Goal: Contribute content: Contribute content

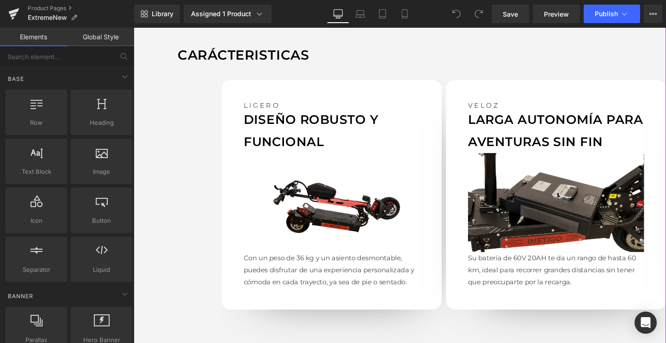
scroll to position [806, 0]
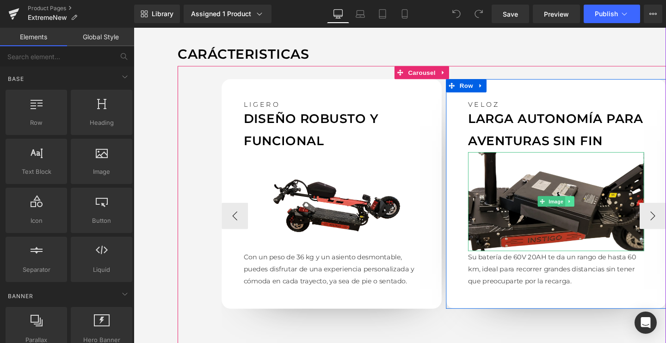
click at [591, 208] on icon at bounding box center [592, 211] width 5 height 6
click at [553, 212] on div "Image" at bounding box center [577, 211] width 185 height 104
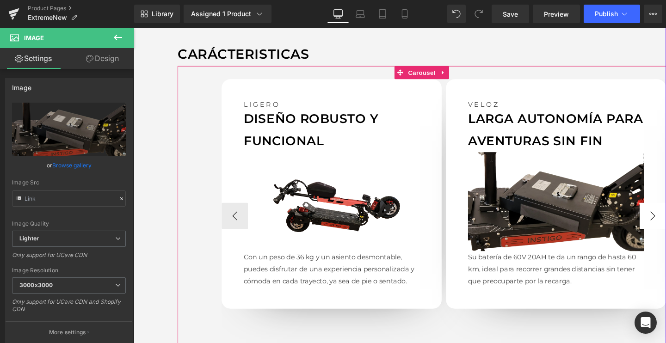
click at [665, 219] on button "›" at bounding box center [679, 226] width 28 height 28
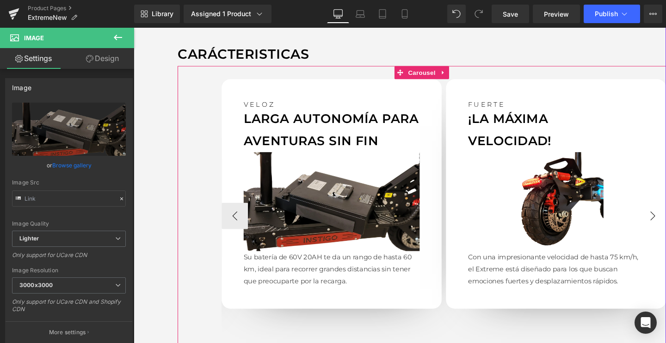
click at [665, 221] on button "›" at bounding box center [679, 226] width 28 height 28
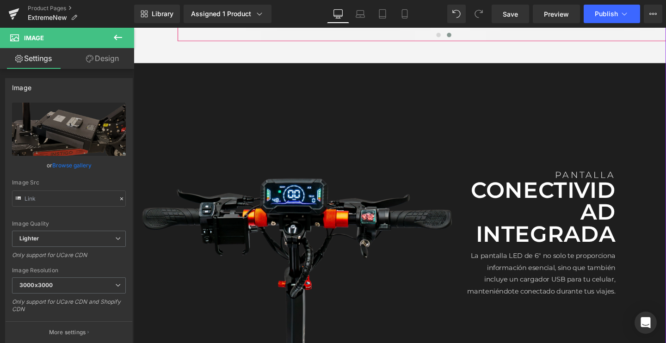
scroll to position [1192, 0]
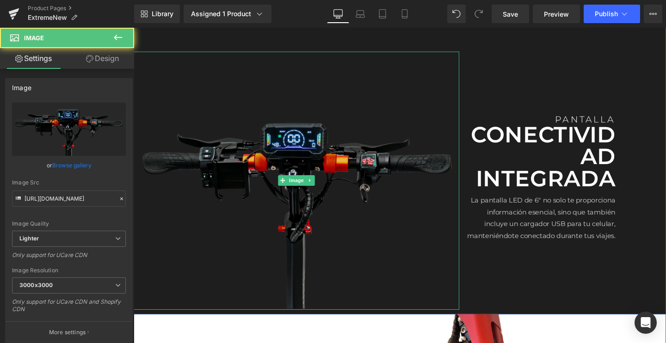
click at [324, 181] on img at bounding box center [305, 188] width 342 height 271
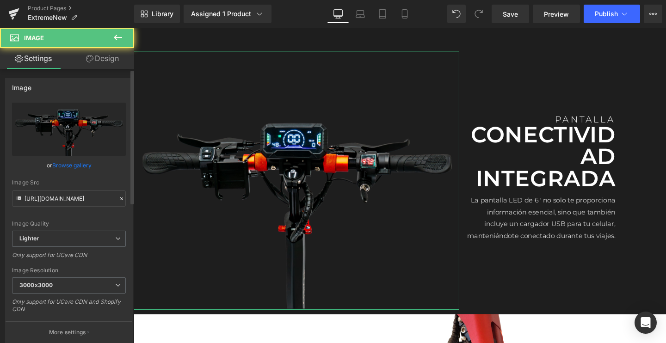
click at [59, 160] on link "Browse gallery" at bounding box center [71, 165] width 39 height 16
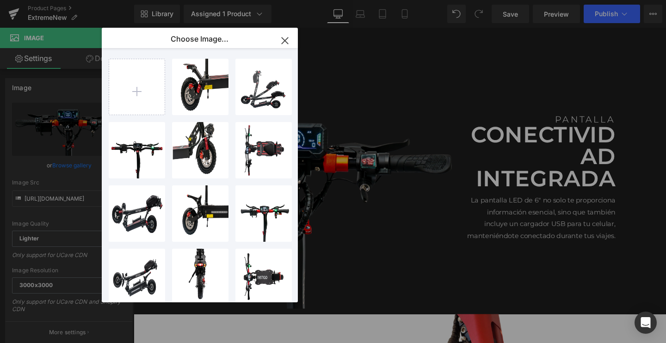
click at [288, 42] on icon "button" at bounding box center [284, 40] width 15 height 15
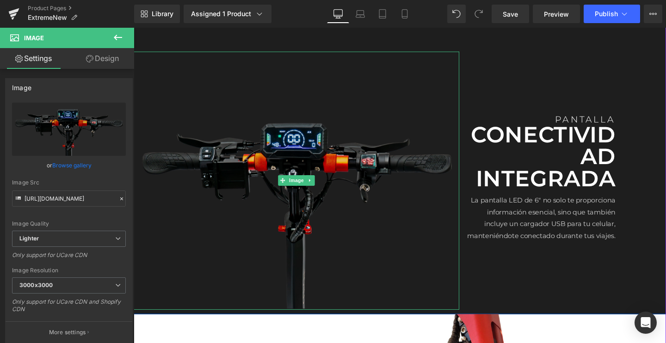
scroll to position [1201, 0]
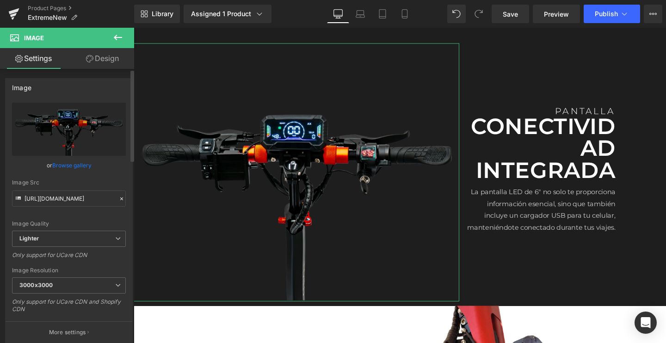
click at [81, 170] on link "Browse gallery" at bounding box center [71, 165] width 39 height 16
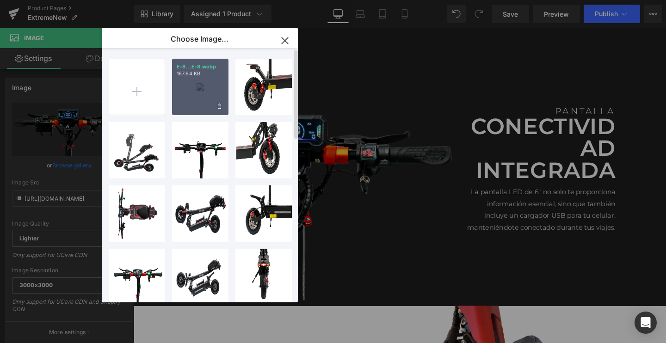
click at [181, 93] on div "E-8...E-8.webp 167.64 KB" at bounding box center [200, 87] width 56 height 56
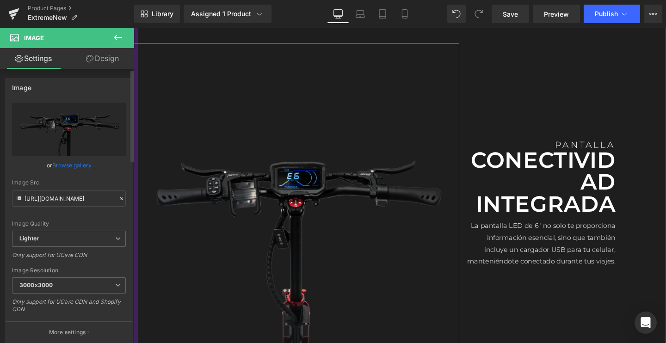
click at [79, 165] on link "Browse gallery" at bounding box center [71, 165] width 39 height 16
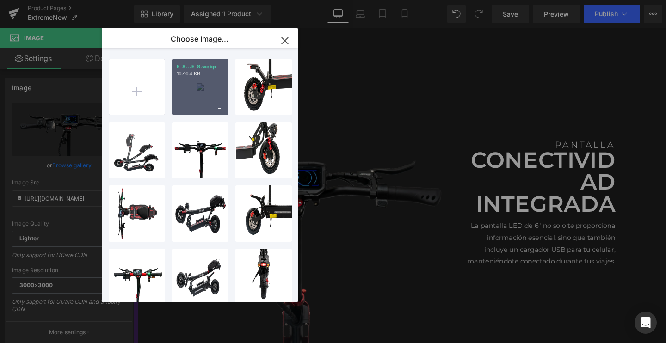
click at [194, 94] on div "E-8...E-8.webp 167.64 KB" at bounding box center [200, 87] width 56 height 56
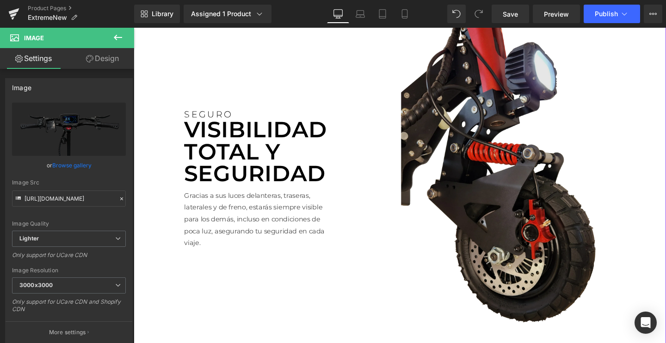
scroll to position [1603, 0]
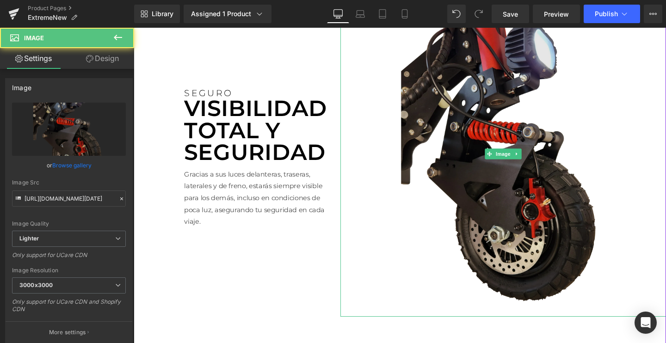
click at [504, 157] on div "Image" at bounding box center [522, 160] width 342 height 342
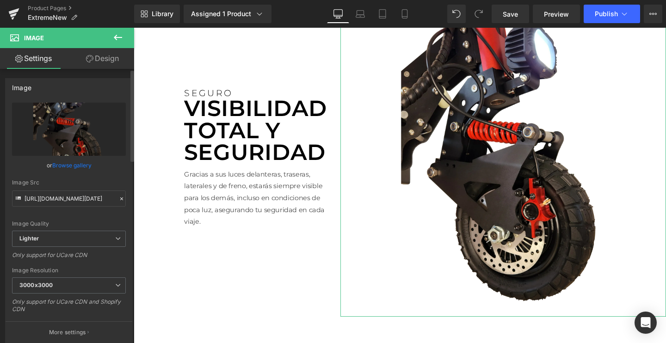
click at [77, 168] on link "Browse gallery" at bounding box center [71, 165] width 39 height 16
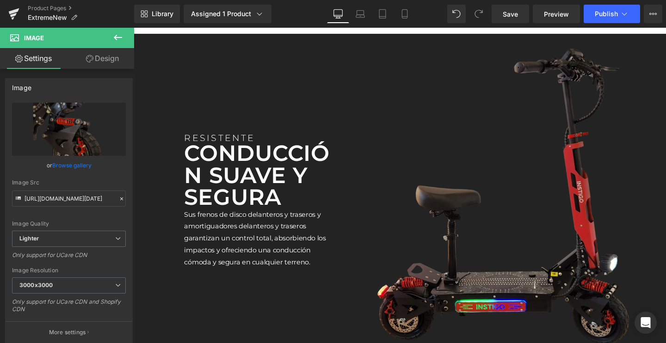
scroll to position [1954, 0]
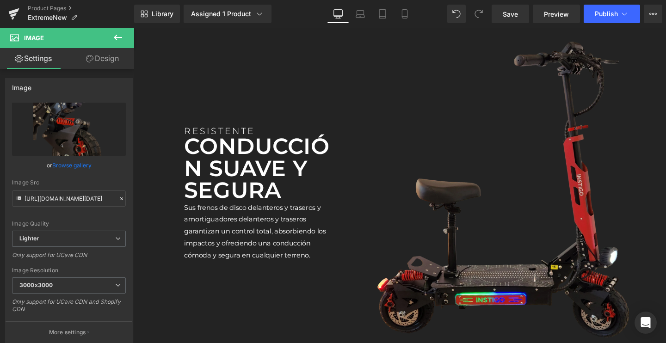
click at [498, 262] on img at bounding box center [522, 198] width 342 height 342
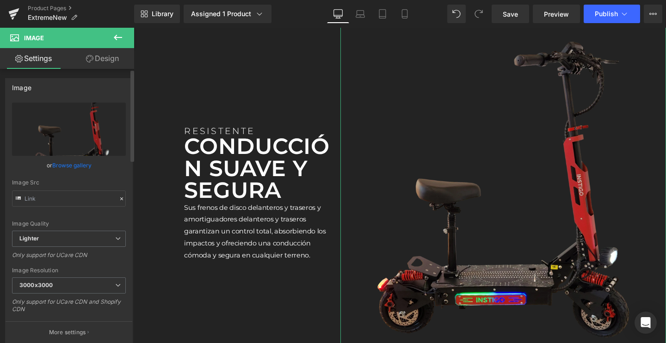
click at [64, 162] on link "Browse gallery" at bounding box center [71, 165] width 39 height 16
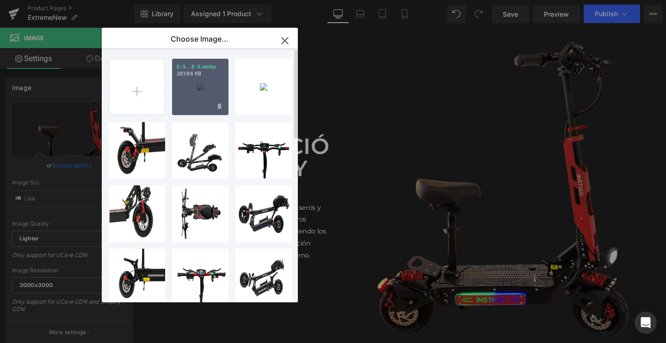
click at [183, 90] on div "E-3...E-3.webp 261.66 KB" at bounding box center [200, 87] width 56 height 56
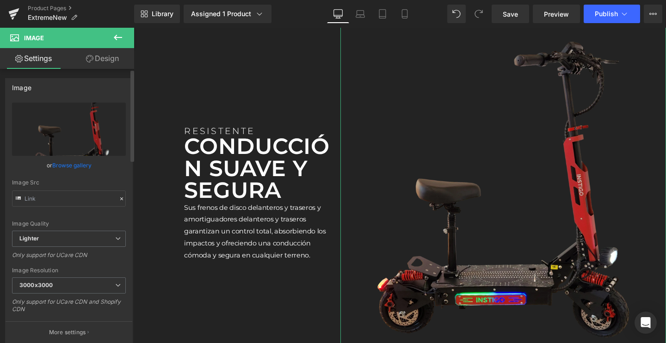
click at [78, 167] on link "Browse gallery" at bounding box center [71, 165] width 39 height 16
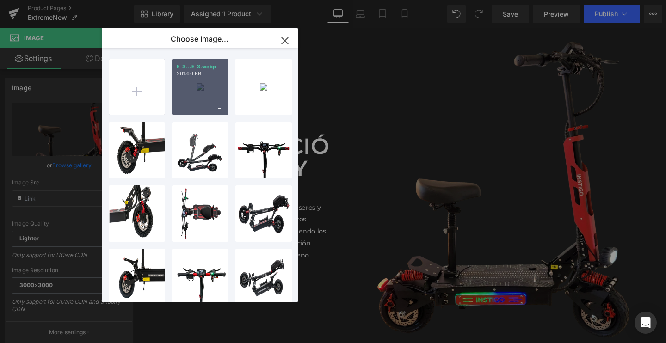
click at [202, 98] on div "E-3...E-3.webp 261.66 KB" at bounding box center [200, 87] width 56 height 56
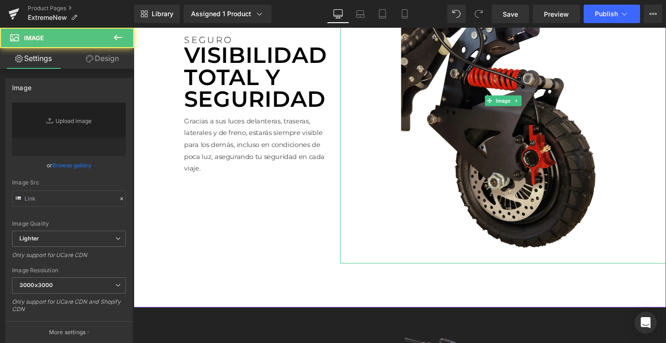
click at [495, 143] on img at bounding box center [522, 104] width 342 height 342
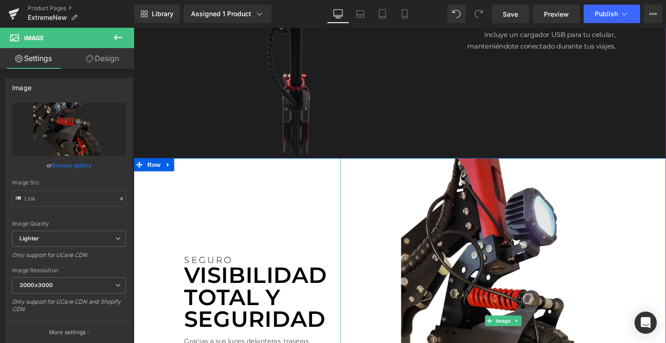
scroll to position [1426, 0]
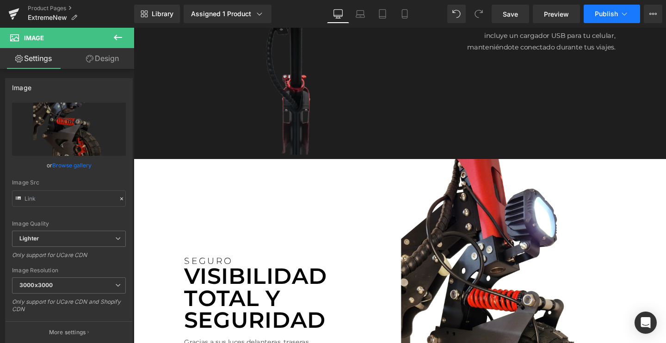
click at [591, 13] on button "Publish" at bounding box center [612, 14] width 56 height 18
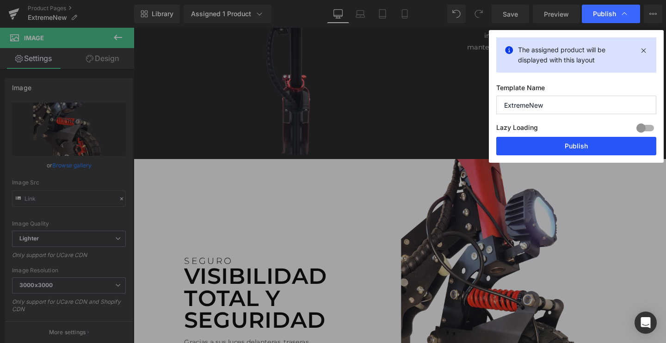
click at [555, 142] on button "Publish" at bounding box center [576, 146] width 160 height 18
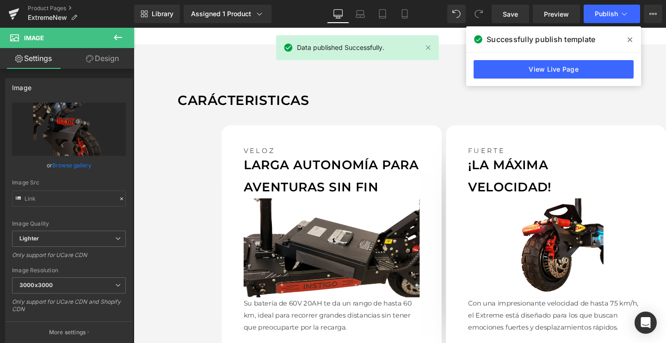
scroll to position [755, 0]
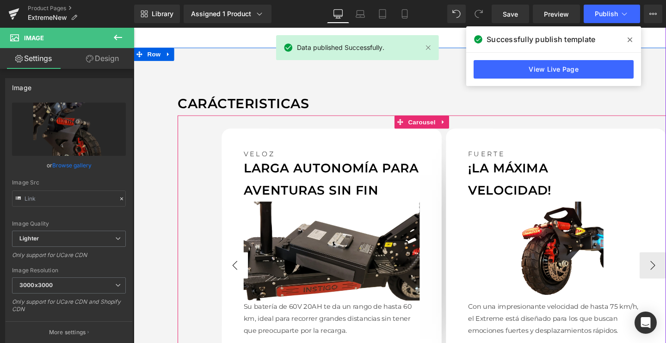
click at [230, 273] on button "‹" at bounding box center [240, 278] width 28 height 28
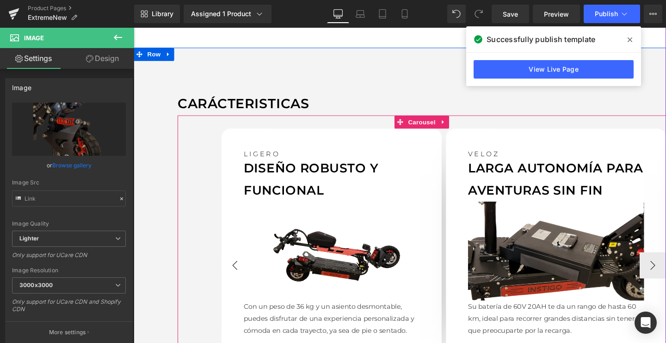
click at [230, 273] on button "‹" at bounding box center [240, 278] width 28 height 28
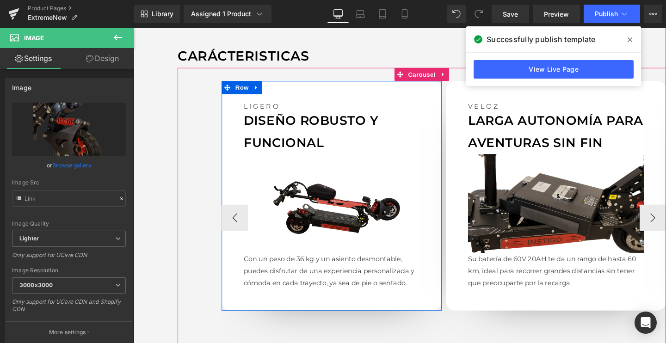
scroll to position [809, 0]
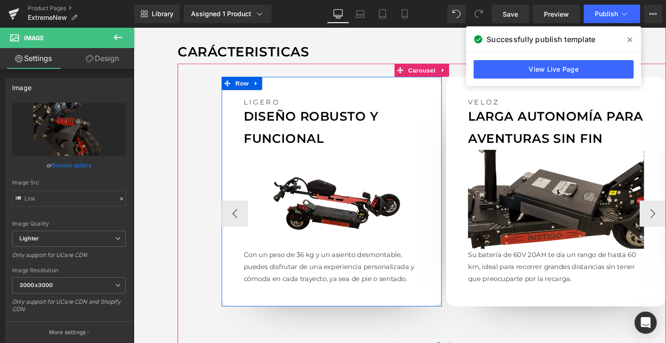
click at [337, 209] on div "Image" at bounding box center [341, 208] width 185 height 104
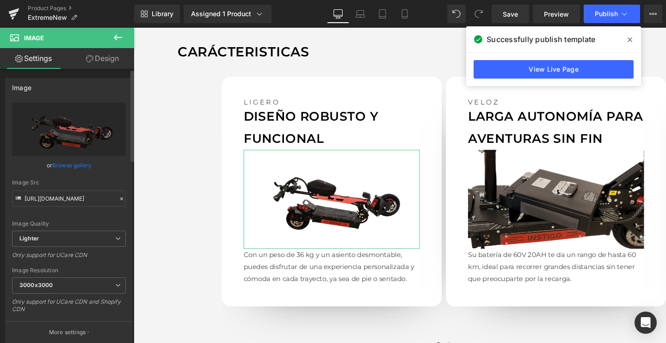
click at [80, 166] on link "Browse gallery" at bounding box center [71, 165] width 39 height 16
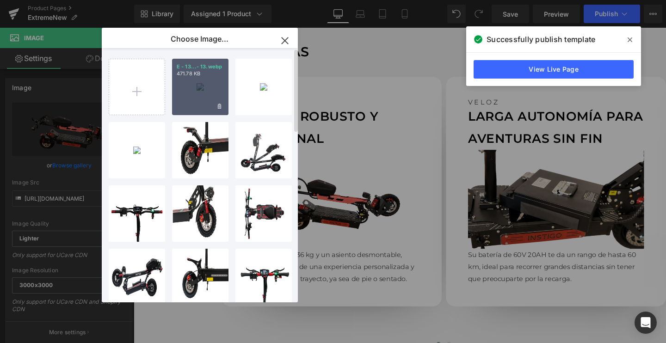
click at [202, 97] on div "E - 13...- 13.webp 471.78 KB" at bounding box center [200, 87] width 56 height 56
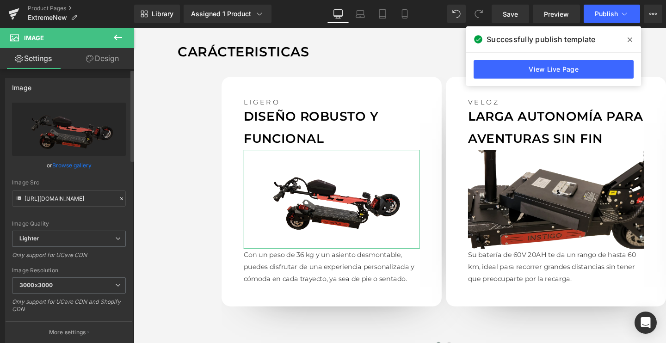
click at [82, 168] on link "Browse gallery" at bounding box center [71, 165] width 39 height 16
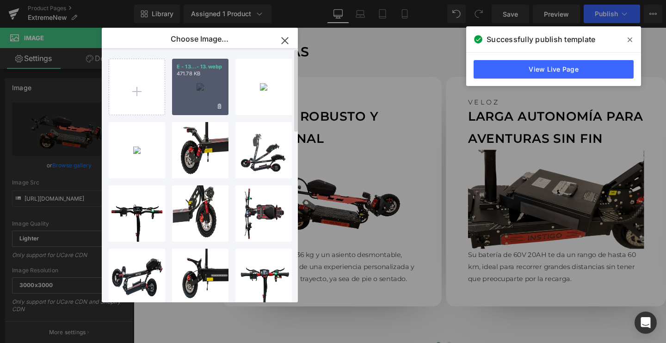
click at [200, 101] on div "E - 13...- 13.webp 471.78 KB" at bounding box center [200, 87] width 56 height 56
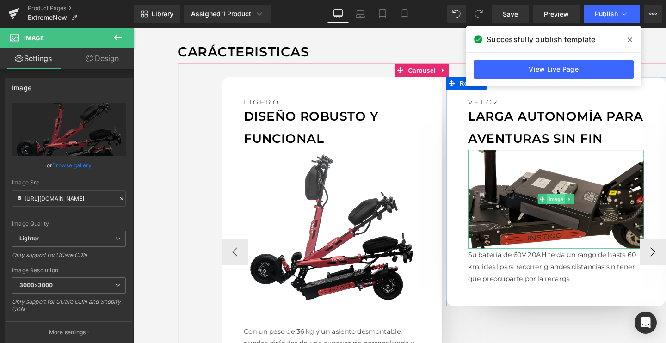
click at [571, 206] on span "Image" at bounding box center [577, 208] width 19 height 11
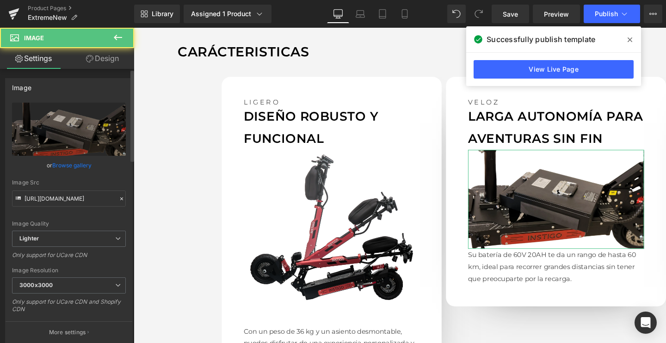
click at [78, 166] on link "Browse gallery" at bounding box center [71, 165] width 39 height 16
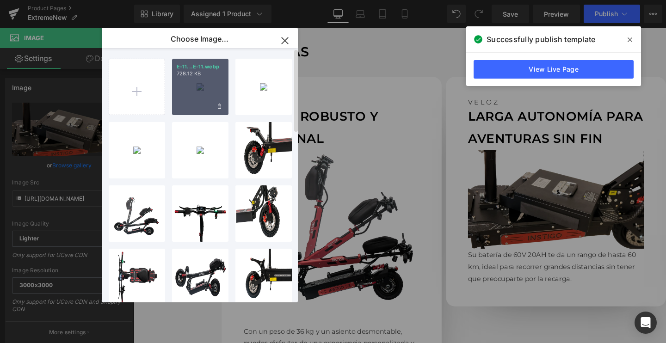
click at [210, 95] on div "E-11...E-11.webp 728.12 KB" at bounding box center [200, 87] width 56 height 56
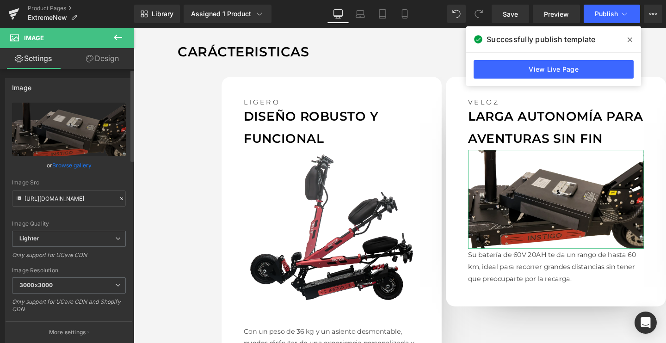
click at [89, 164] on link "Browse gallery" at bounding box center [71, 165] width 39 height 16
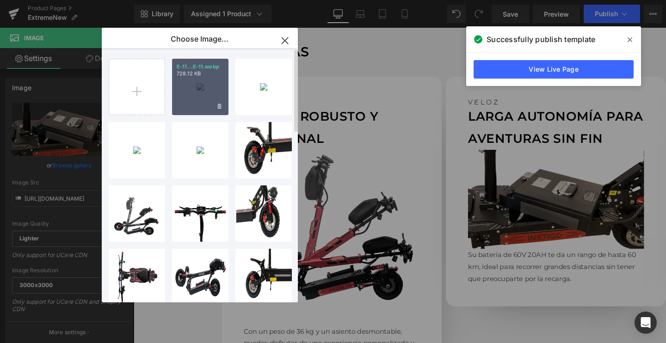
click at [183, 95] on div "E-11...E-11.webp 728.12 KB" at bounding box center [200, 87] width 56 height 56
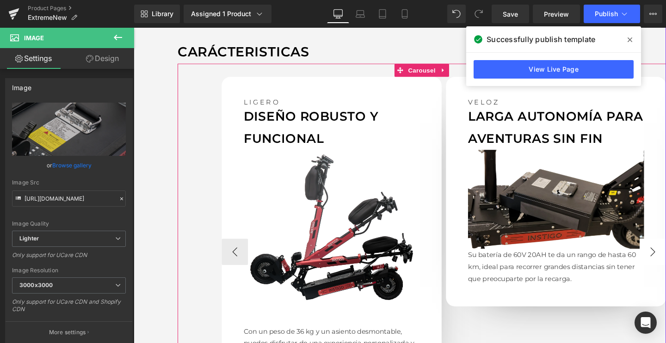
click at [665, 263] on button "›" at bounding box center [679, 264] width 28 height 28
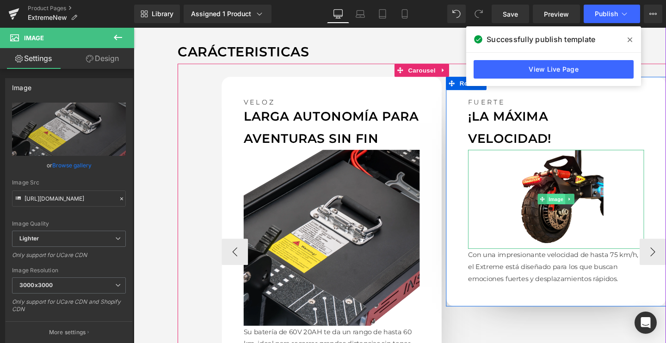
click at [581, 205] on span "Image" at bounding box center [577, 208] width 19 height 11
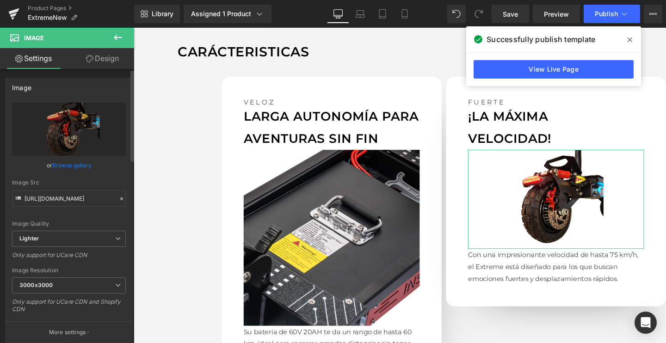
click at [81, 168] on link "Browse gallery" at bounding box center [71, 165] width 39 height 16
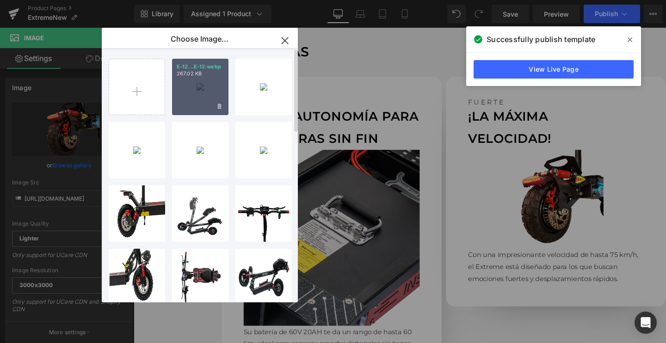
click at [199, 96] on div "E-12...E-12.webp 267.02 KB" at bounding box center [200, 87] width 56 height 56
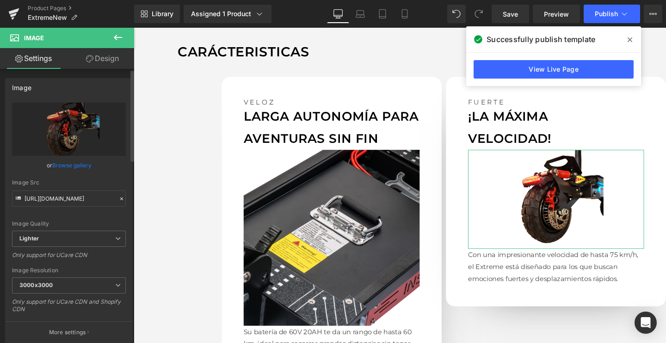
click at [75, 172] on link "Browse gallery" at bounding box center [71, 165] width 39 height 16
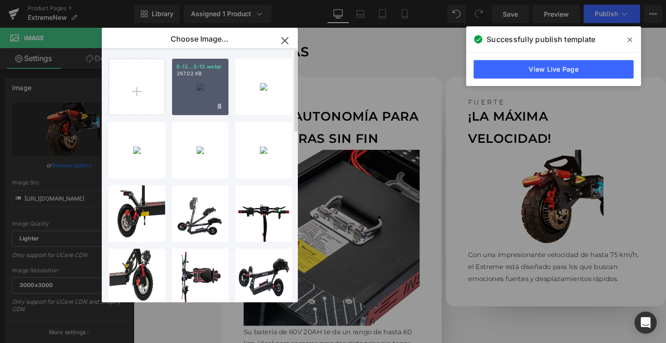
click at [200, 83] on div "E-12...E-12.webp 267.02 KB" at bounding box center [200, 87] width 56 height 56
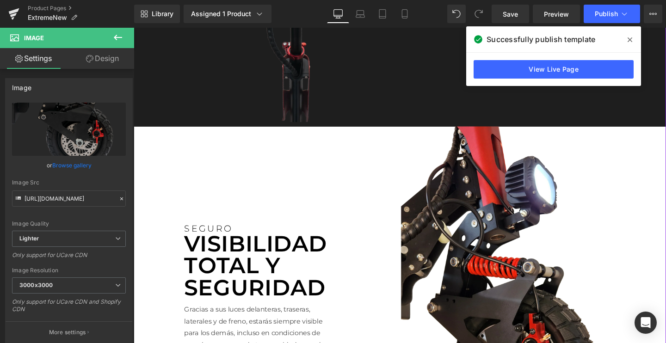
scroll to position [1591, 0]
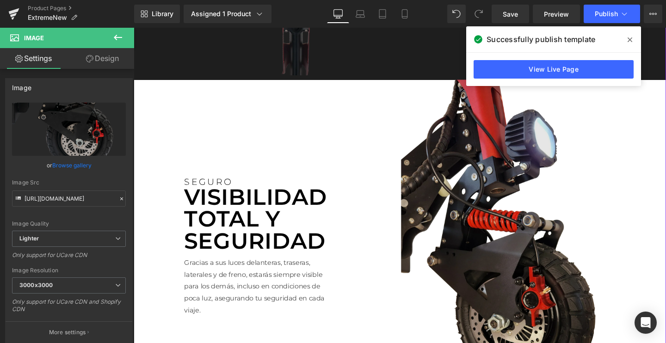
click at [488, 228] on img at bounding box center [522, 253] width 342 height 342
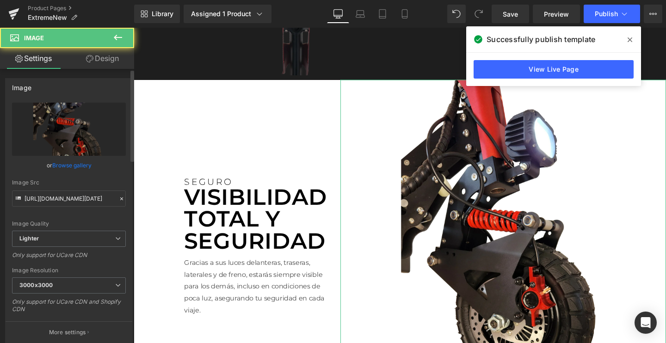
click at [74, 166] on link "Browse gallery" at bounding box center [71, 165] width 39 height 16
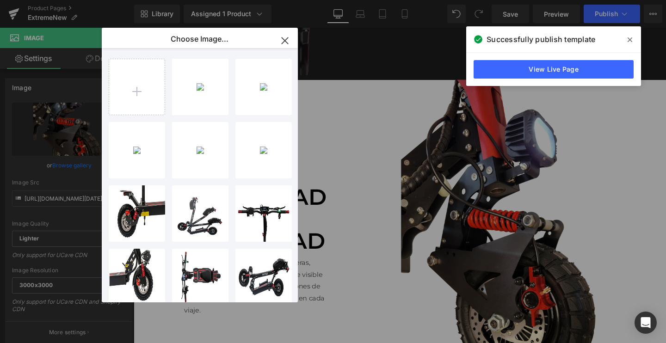
type input "C:\fakepath\E-9.webp"
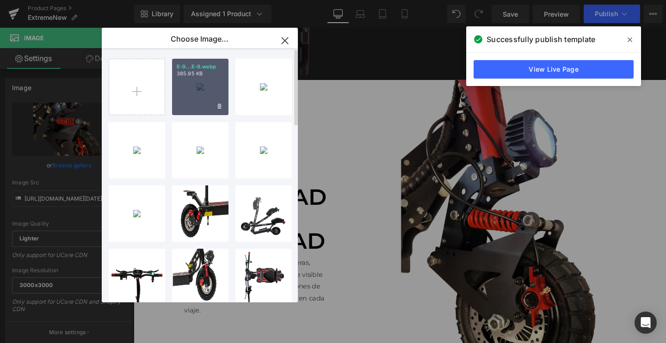
click at [196, 96] on div "E-9...E-9.webp 385.95 KB" at bounding box center [200, 87] width 56 height 56
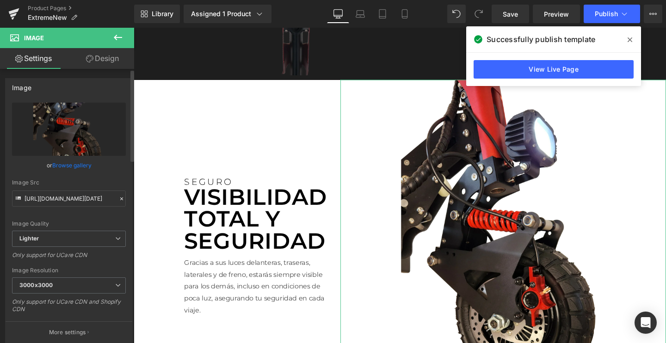
click at [85, 166] on link "Browse gallery" at bounding box center [71, 165] width 39 height 16
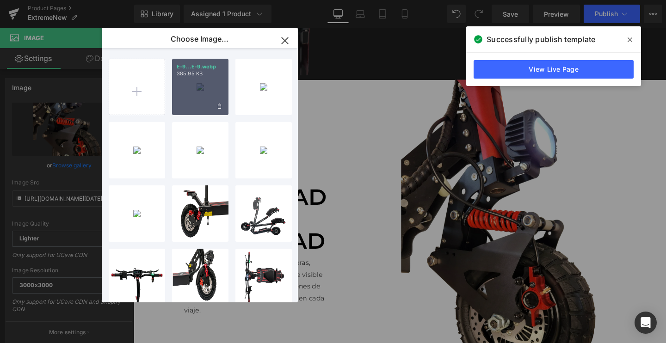
click at [192, 93] on div "E-9...E-9.webp 385.95 KB" at bounding box center [200, 87] width 56 height 56
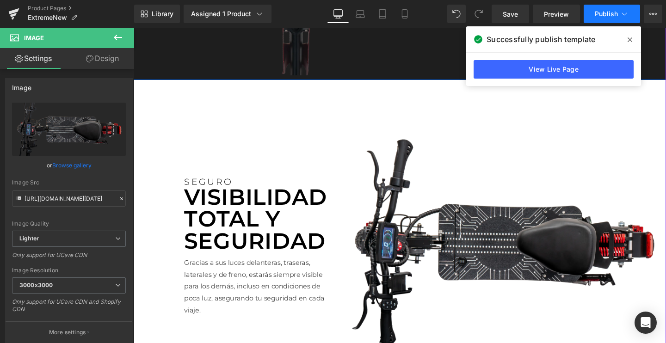
click at [606, 7] on button "Publish" at bounding box center [612, 14] width 56 height 18
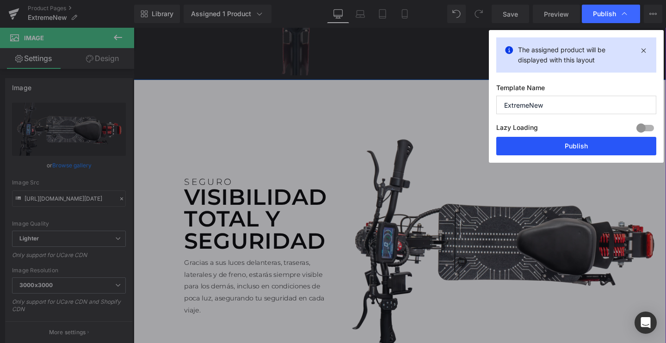
click at [558, 137] on button "Publish" at bounding box center [576, 146] width 160 height 18
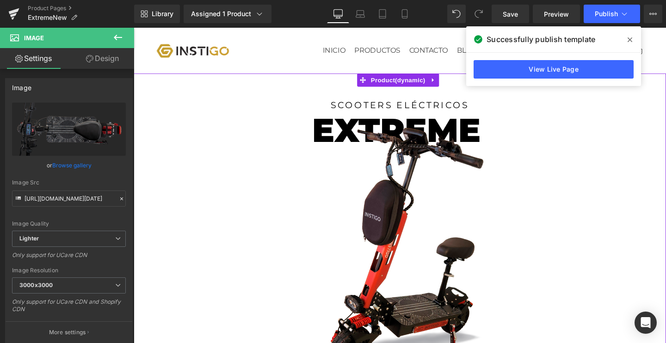
scroll to position [0, 0]
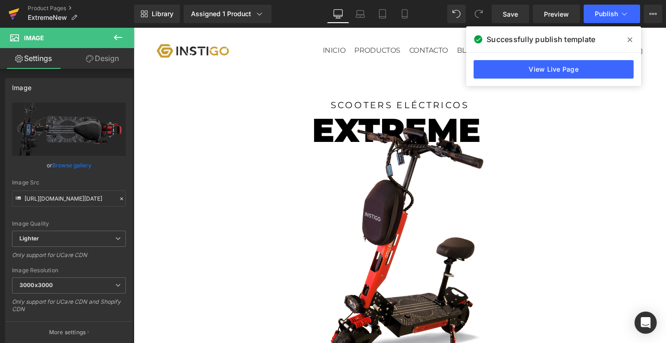
click at [18, 16] on icon at bounding box center [13, 13] width 11 height 23
